Goal: Complete application form

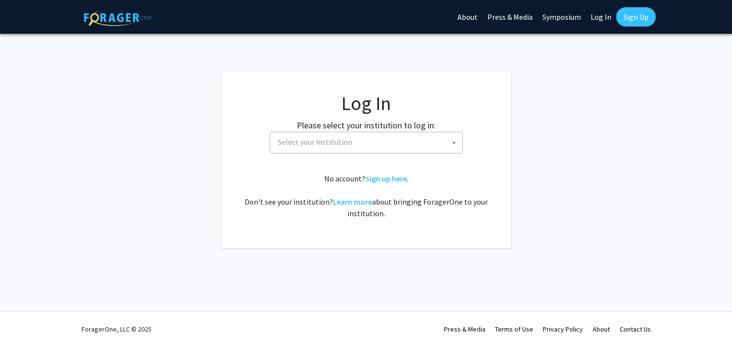
click at [409, 141] on span "Select your institution" at bounding box center [368, 142] width 188 height 20
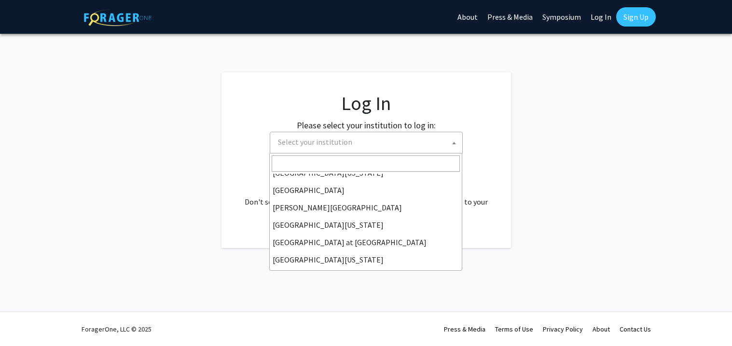
scroll to position [337, 0]
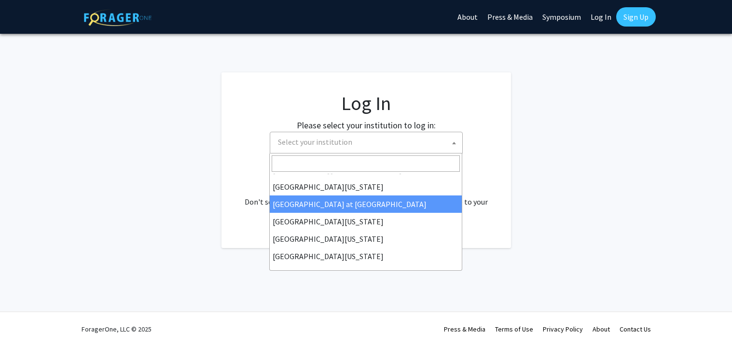
select select "18"
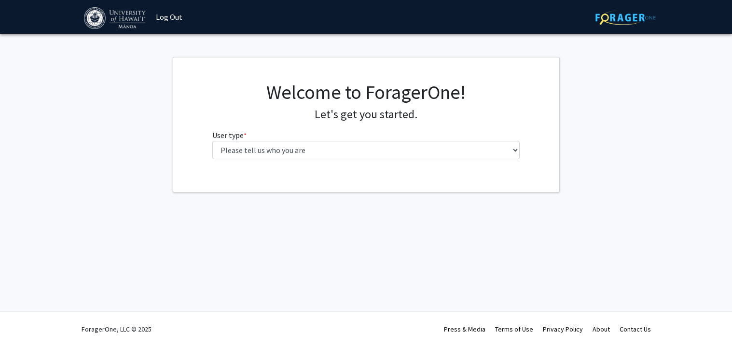
click at [417, 160] on div "Welcome to ForagerOne! Let's get you started. User type * required Please tell …" at bounding box center [366, 124] width 322 height 86
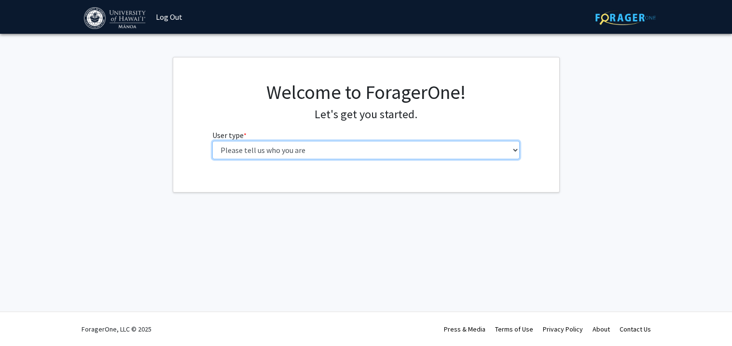
click at [408, 154] on select "Please tell us who you are Undergraduate Student Master's Student Doctoral Cand…" at bounding box center [366, 150] width 308 height 18
select select "1: undergrad"
click at [212, 141] on select "Please tell us who you are Undergraduate Student Master's Student Doctoral Cand…" at bounding box center [366, 150] width 308 height 18
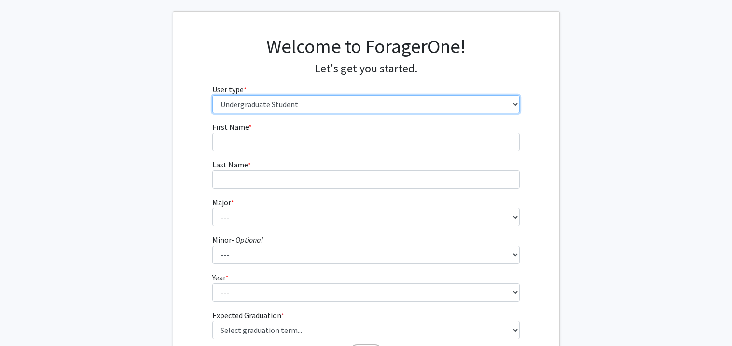
scroll to position [94, 0]
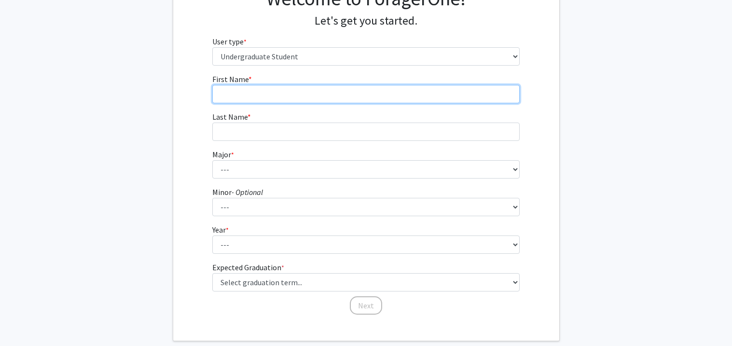
click at [395, 89] on input "First Name * required" at bounding box center [366, 94] width 308 height 18
type input "Eva"
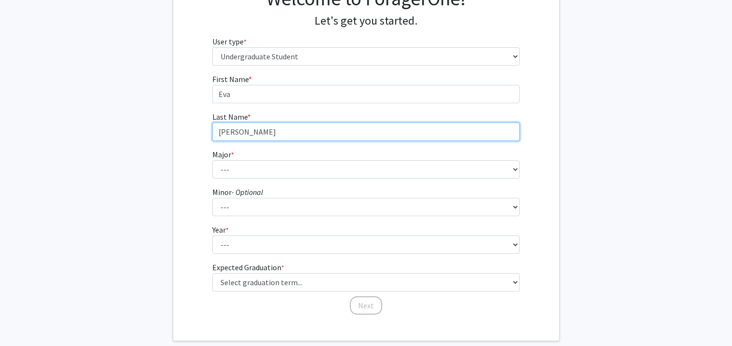
type input "Kuliha'apai"
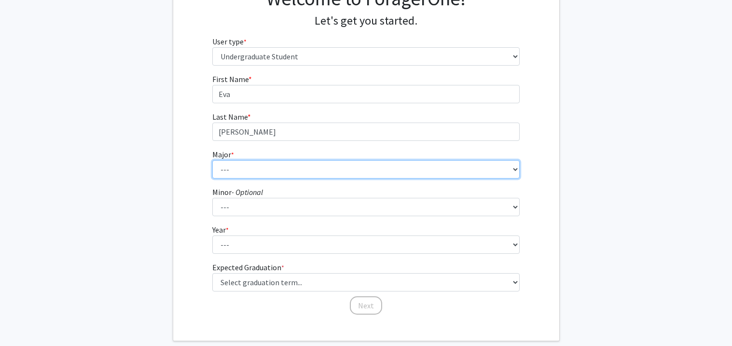
click at [337, 171] on select "--- Accounting American Studies Animal Sciences Anthropology Art Art History As…" at bounding box center [366, 169] width 308 height 18
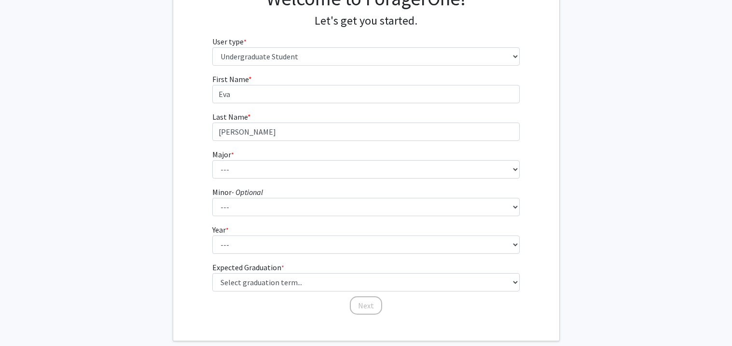
click at [195, 60] on div "Welcome to ForagerOne! Let's get you started. User type * required Please tell …" at bounding box center [366, 30] width 386 height 86
